Goal: Register for event/course

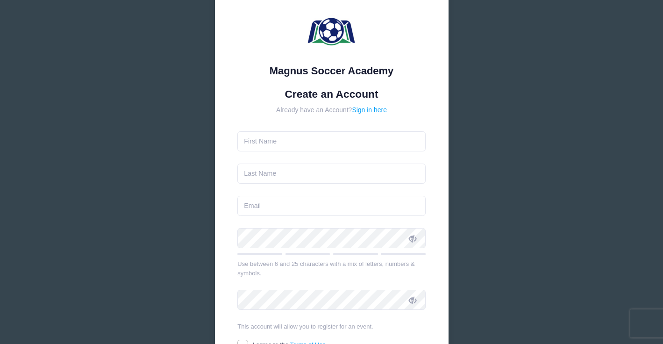
scroll to position [41, 0]
click at [325, 151] on form "Create an Account Already have an Account? Sign in here Use between 6 and 25 ch…" at bounding box center [331, 236] width 188 height 296
click at [325, 145] on input "text" at bounding box center [331, 142] width 188 height 20
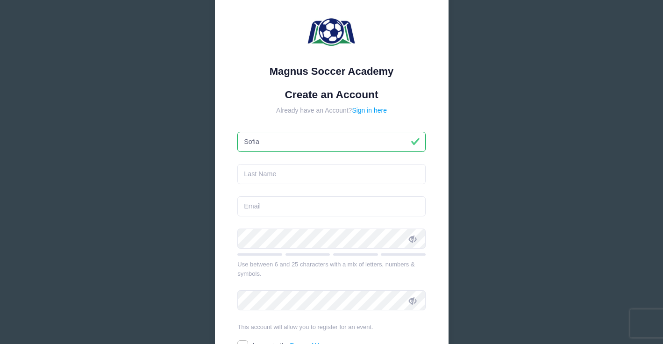
type input "Sofia"
click at [264, 171] on input "text" at bounding box center [331, 174] width 188 height 20
type input "Ramos Neves"
click at [254, 203] on input "email" at bounding box center [331, 206] width 188 height 20
type input "[EMAIL_ADDRESS][DOMAIN_NAME]"
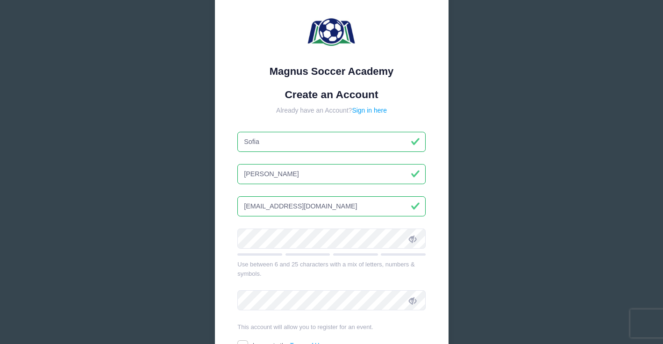
click at [412, 238] on icon at bounding box center [412, 238] width 7 height 7
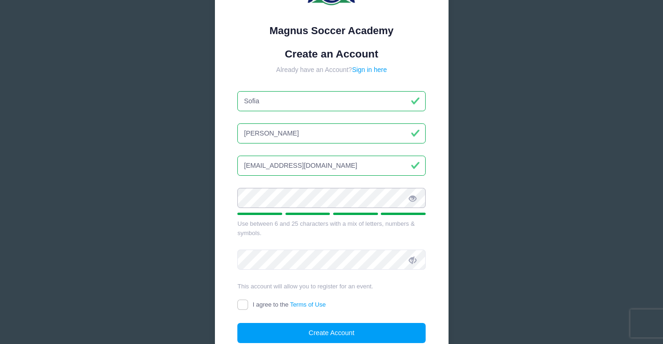
scroll to position [93, 0]
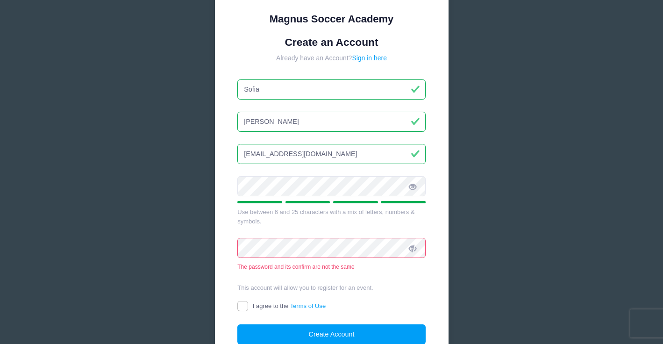
click at [415, 249] on icon at bounding box center [412, 248] width 7 height 7
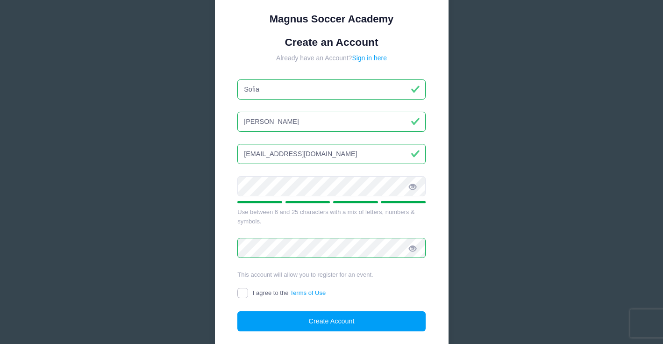
click at [243, 297] on input "I agree to the Terms of Use" at bounding box center [242, 293] width 11 height 11
checkbox input "true"
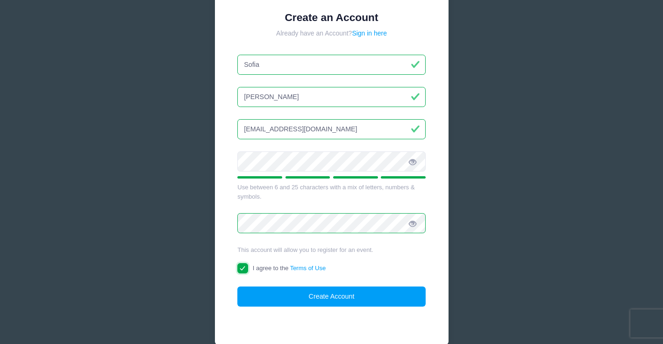
scroll to position [123, 0]
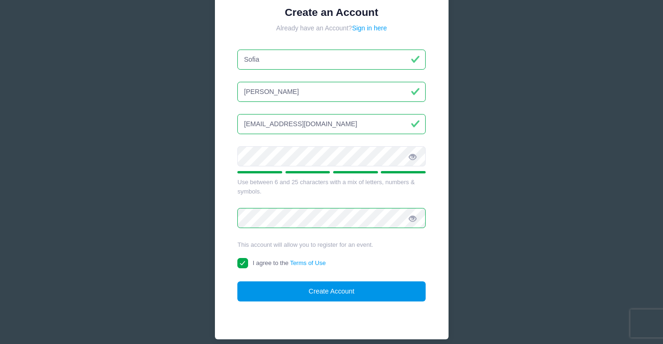
click at [283, 287] on button "Create Account" at bounding box center [331, 291] width 188 height 20
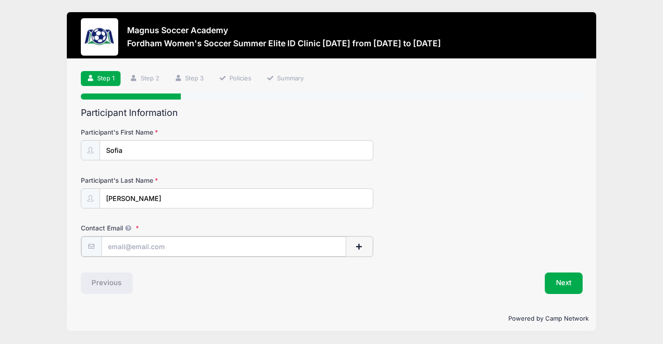
click at [183, 245] on input "Contact Email" at bounding box center [223, 246] width 245 height 20
type input "[EMAIL_ADDRESS][DOMAIN_NAME]"
click at [551, 283] on button "Next" at bounding box center [564, 281] width 38 height 21
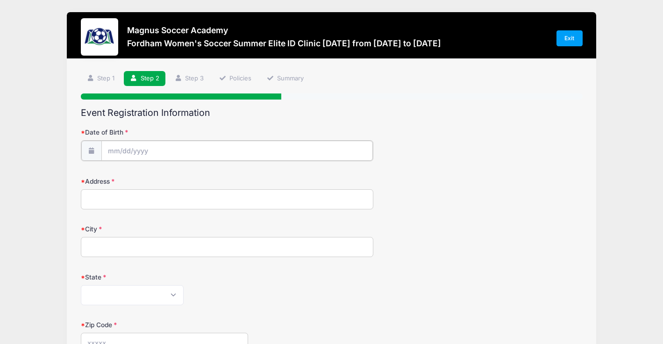
click at [262, 151] on input "Date of Birth" at bounding box center [236, 151] width 271 height 20
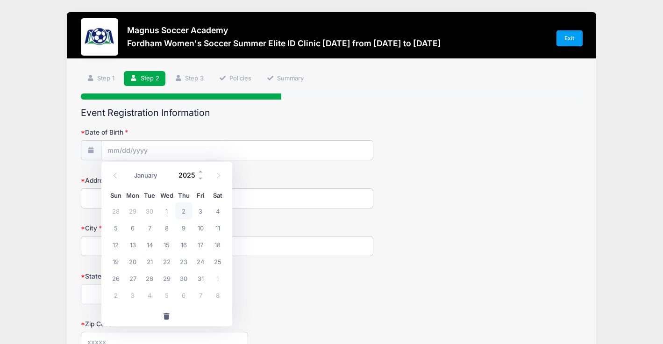
click at [195, 174] on input "2025" at bounding box center [189, 175] width 30 height 14
click at [199, 172] on span at bounding box center [201, 171] width 7 height 7
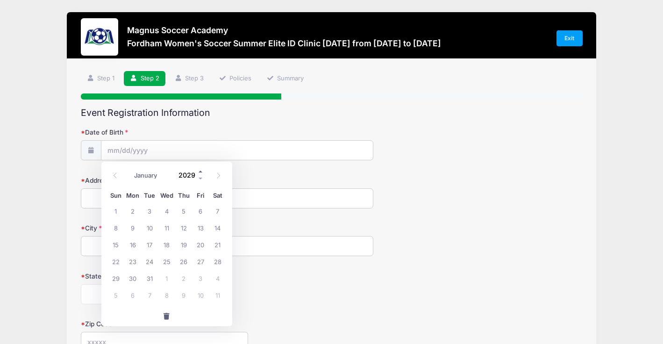
click at [199, 172] on span at bounding box center [201, 171] width 7 height 7
click at [199, 175] on span at bounding box center [201, 178] width 7 height 7
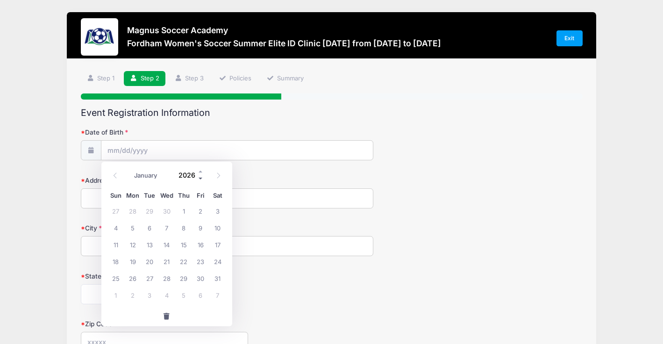
click at [199, 175] on span at bounding box center [201, 178] width 7 height 7
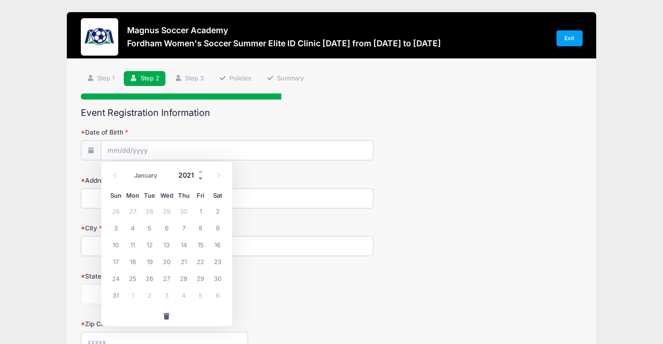
click at [199, 175] on span at bounding box center [201, 178] width 7 height 7
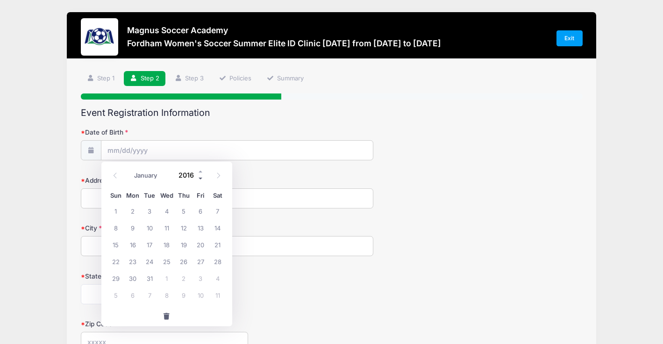
click at [199, 175] on span at bounding box center [201, 178] width 7 height 7
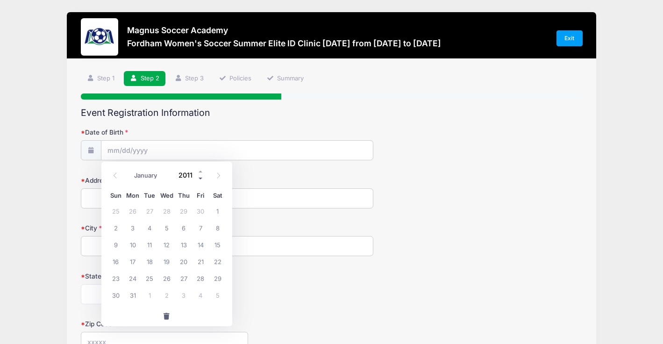
click at [199, 175] on span at bounding box center [201, 178] width 7 height 7
click at [200, 170] on span at bounding box center [201, 171] width 7 height 7
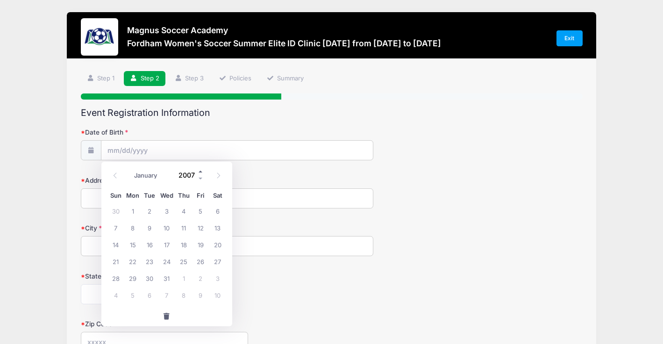
type input "2008"
click at [114, 178] on icon at bounding box center [115, 175] width 6 height 6
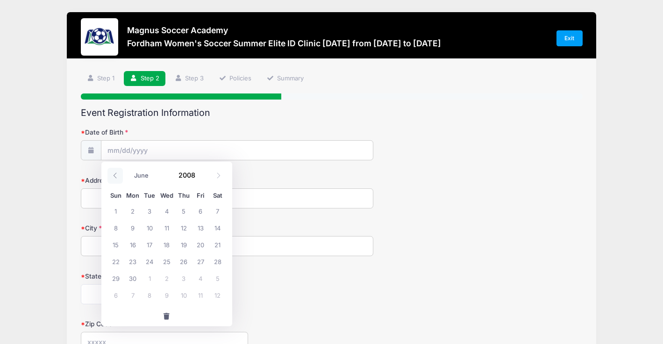
click at [114, 178] on icon at bounding box center [115, 175] width 6 height 6
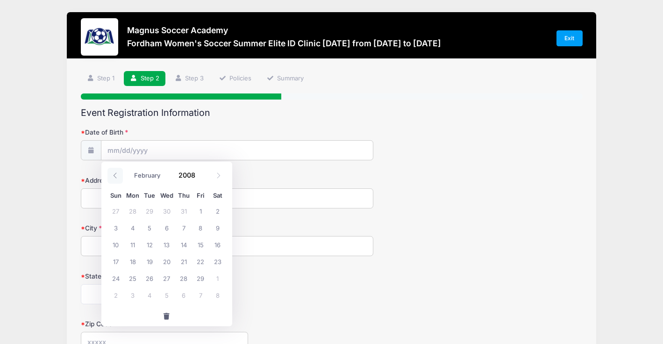
select select "0"
click at [130, 230] on span "7" at bounding box center [132, 227] width 17 height 17
type input "[DATE]"
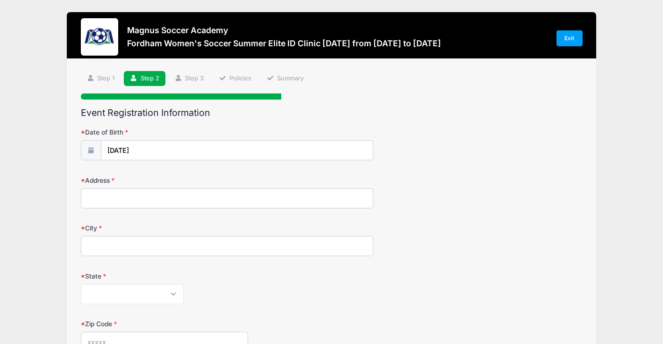
click at [186, 196] on input "Address" at bounding box center [227, 198] width 293 height 20
type input "[STREET_ADDRESS][PERSON_NAME]"
type input "[GEOGRAPHIC_DATA]"
select select "MA"
type input "02121"
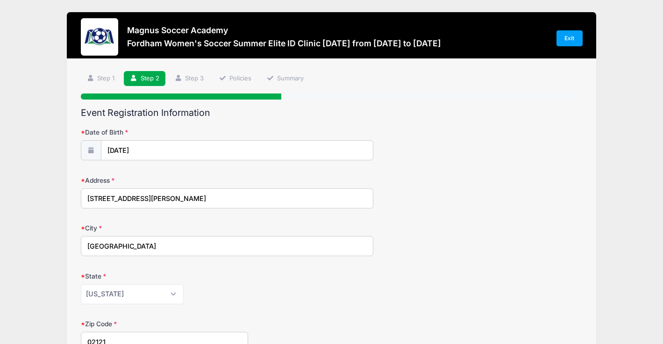
type input "[STREET_ADDRESS][PERSON_NAME]"
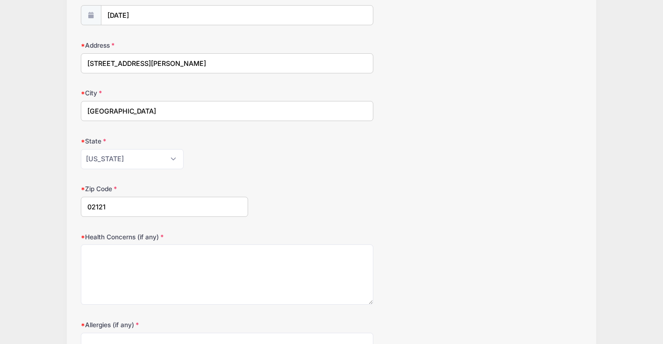
scroll to position [269, 0]
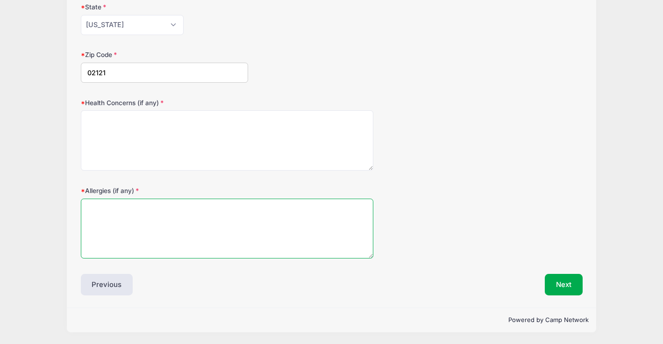
click at [142, 207] on textarea "Allergies (if any)" at bounding box center [227, 229] width 293 height 60
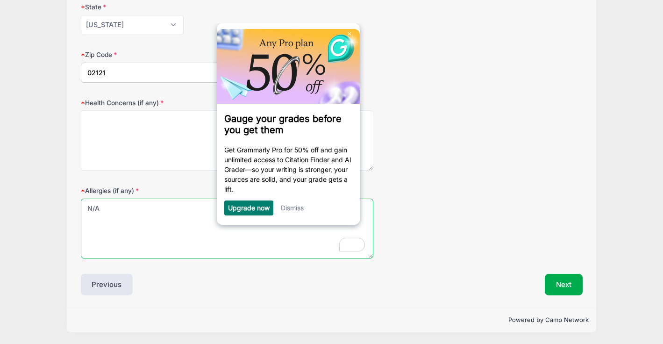
type textarea "N/A"
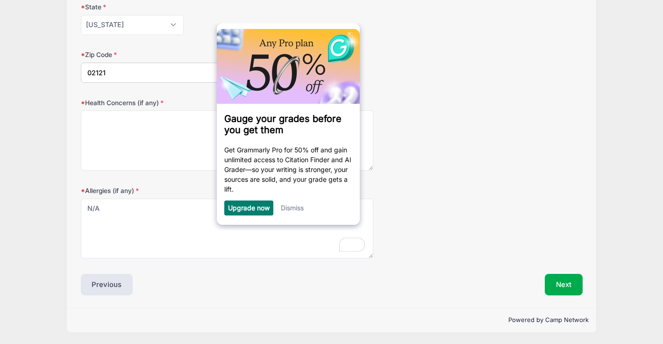
click at [289, 209] on link "Dismiss" at bounding box center [292, 208] width 23 height 8
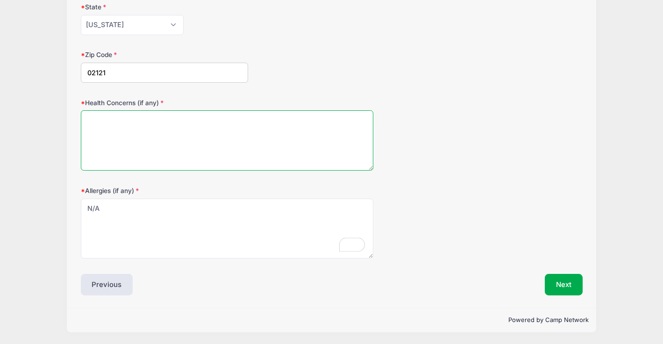
click at [176, 138] on textarea "Health Concerns (if any)" at bounding box center [227, 140] width 293 height 60
click at [106, 127] on textarea "[DEMOGRAPHIC_DATA]" at bounding box center [227, 140] width 293 height 60
type textarea "[DEMOGRAPHIC_DATA]"
click at [105, 119] on textarea "[DEMOGRAPHIC_DATA]" at bounding box center [227, 140] width 293 height 60
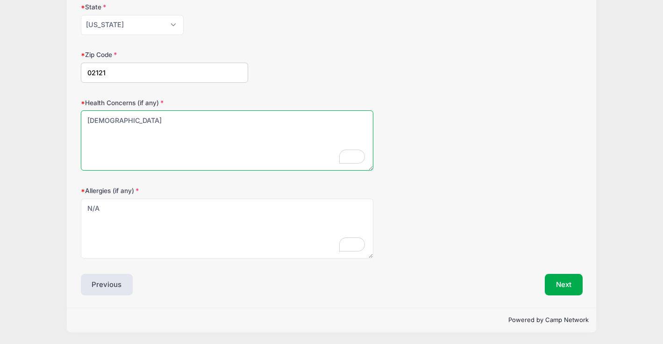
click at [105, 119] on textarea "[DEMOGRAPHIC_DATA]" at bounding box center [227, 140] width 293 height 60
click at [444, 164] on div "Health Concerns (if any) [DEMOGRAPHIC_DATA]" at bounding box center [332, 134] width 502 height 73
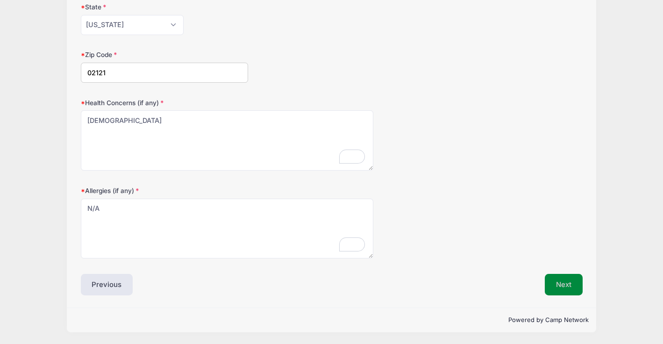
click at [560, 285] on button "Next" at bounding box center [564, 284] width 38 height 21
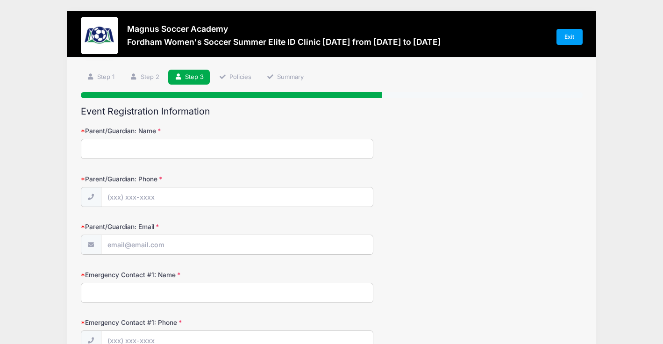
scroll to position [0, 0]
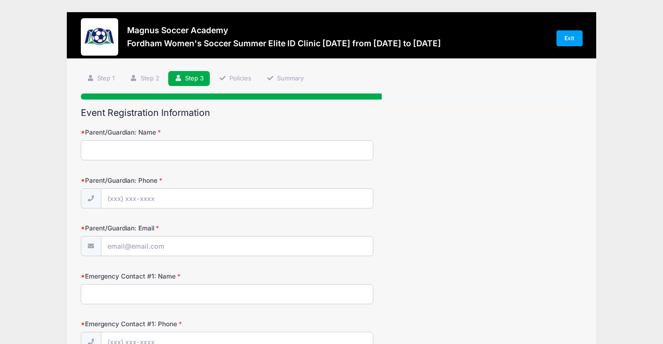
click at [259, 147] on input "Parent/Guardian: Name" at bounding box center [227, 150] width 293 height 20
type input "[PERSON_NAME]"
click at [269, 195] on input "Parent/Guardian: Phone" at bounding box center [236, 199] width 271 height 20
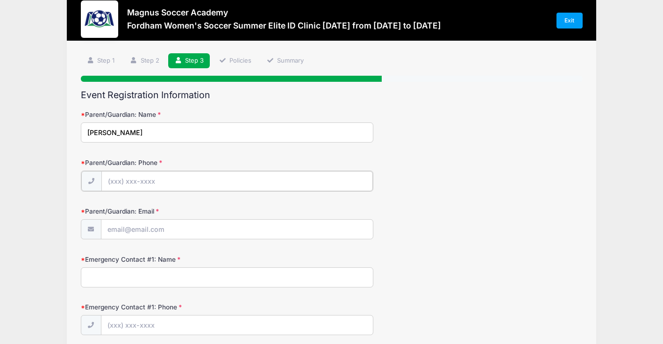
scroll to position [19, 0]
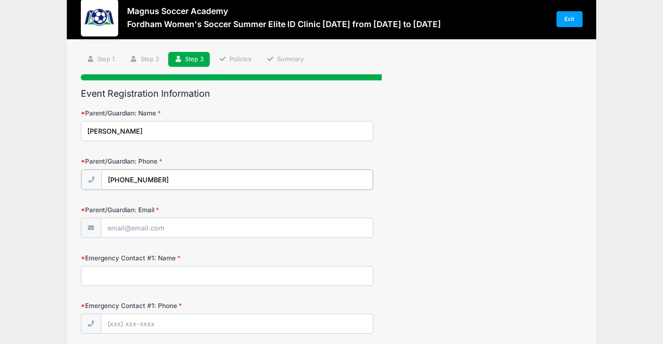
type input "[PHONE_NUMBER]"
click at [202, 232] on input "Parent/Guardian: Email" at bounding box center [236, 227] width 271 height 20
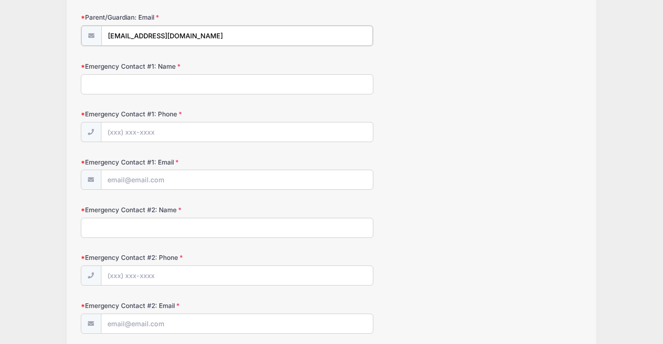
scroll to position [209, 0]
type input "[EMAIL_ADDRESS][DOMAIN_NAME]"
click at [158, 77] on input "Emergency Contact #1: Name" at bounding box center [227, 85] width 293 height 20
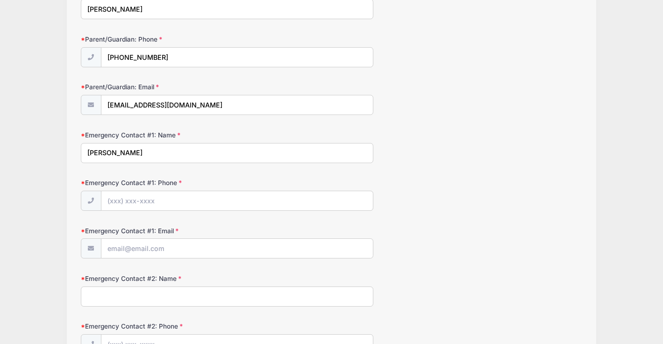
scroll to position [143, 0]
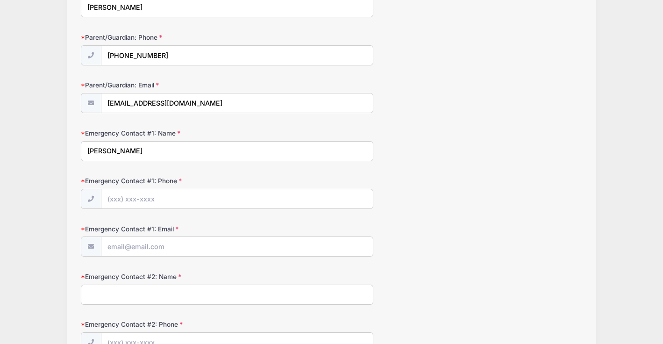
type input "[PERSON_NAME]"
click at [203, 201] on input "Emergency Contact #1: Phone" at bounding box center [236, 199] width 271 height 20
type input "[PHONE_NUMBER]"
click at [181, 246] on input "Emergency Contact #1: Email" at bounding box center [236, 247] width 271 height 20
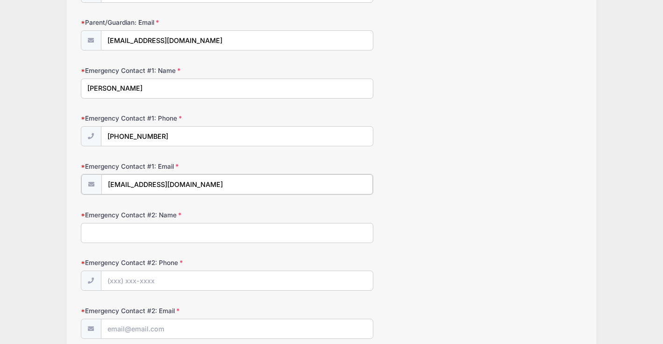
scroll to position [246, 0]
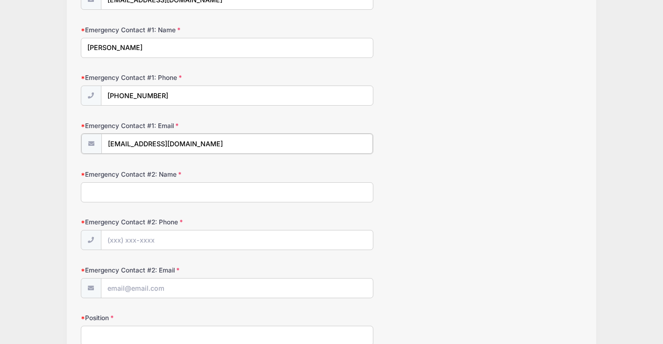
type input "[EMAIL_ADDRESS][DOMAIN_NAME]"
